Goal: Transaction & Acquisition: Purchase product/service

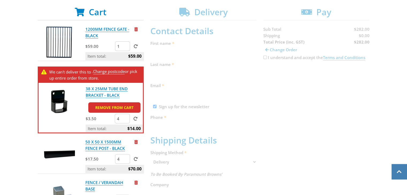
scroll to position [103, 0]
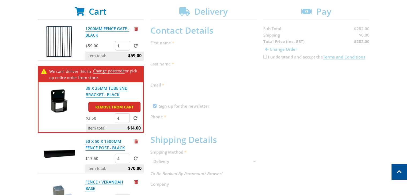
click at [121, 45] on input "1" at bounding box center [122, 46] width 15 height 10
type input "3"
click at [135, 47] on span at bounding box center [136, 46] width 4 height 4
click at [0, 0] on input "submit" at bounding box center [0, 0] width 0 height 0
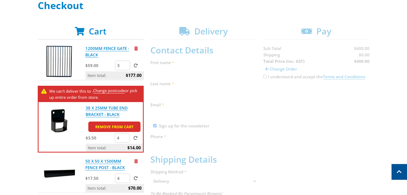
scroll to position [83, 0]
click at [112, 48] on link "1200MM FENCE GATE - BLACK" at bounding box center [107, 52] width 44 height 12
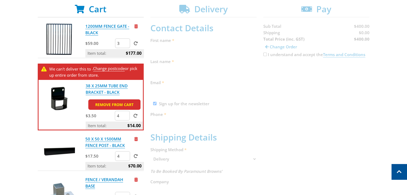
scroll to position [0, 0]
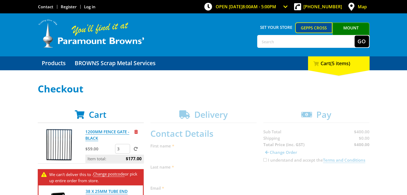
click at [274, 39] on input "text" at bounding box center [306, 42] width 97 height 12
type input "brackets"
click at [354, 36] on button "Go" at bounding box center [361, 42] width 14 height 12
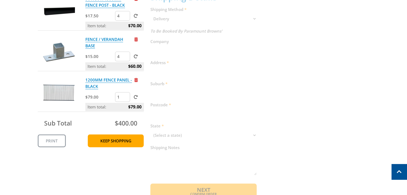
scroll to position [247, 0]
